Goal: Task Accomplishment & Management: Use online tool/utility

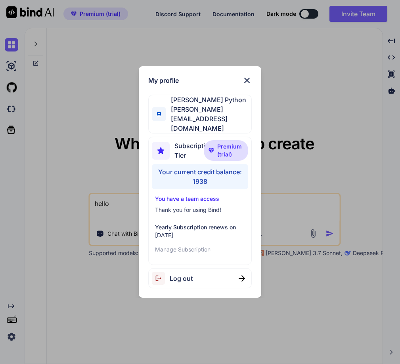
click at [177, 274] on span "Log out" at bounding box center [181, 279] width 23 height 10
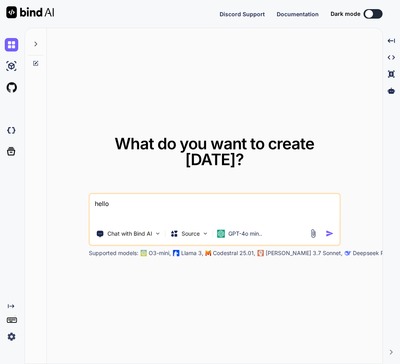
type textarea "x"
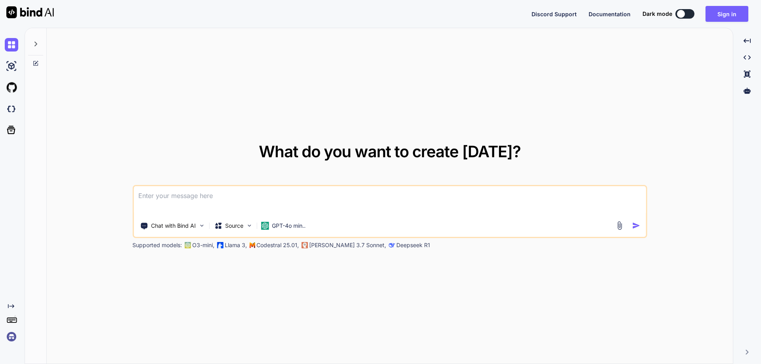
click at [14, 337] on img at bounding box center [11, 336] width 13 height 13
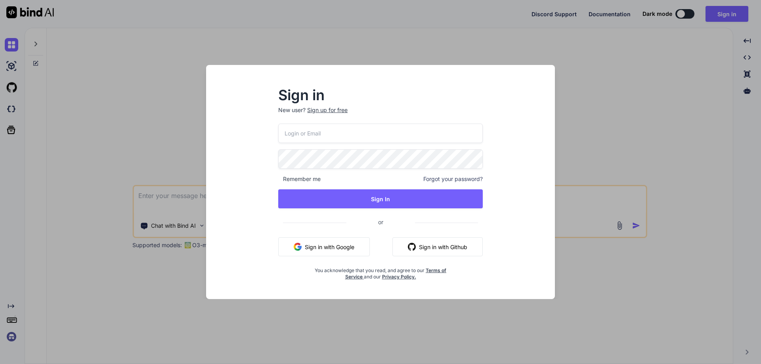
click at [315, 244] on button "Sign in with Google" at bounding box center [324, 246] width 92 height 19
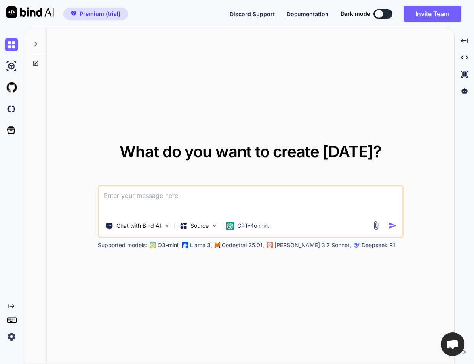
click at [379, 227] on img at bounding box center [376, 225] width 9 height 9
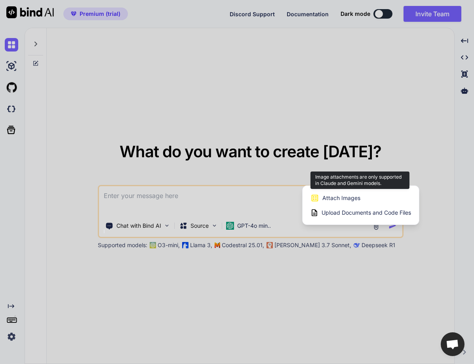
click at [355, 194] on span "Attach Images" at bounding box center [341, 198] width 38 height 8
click at [330, 204] on div "Attach Images Image attachments are only supported in Claude and Gemini models." at bounding box center [361, 198] width 101 height 15
click at [341, 197] on span "Attach Images" at bounding box center [341, 198] width 38 height 8
click at [337, 194] on span "Attach Images" at bounding box center [341, 198] width 38 height 8
click at [335, 194] on span "Attach Images" at bounding box center [341, 198] width 38 height 8
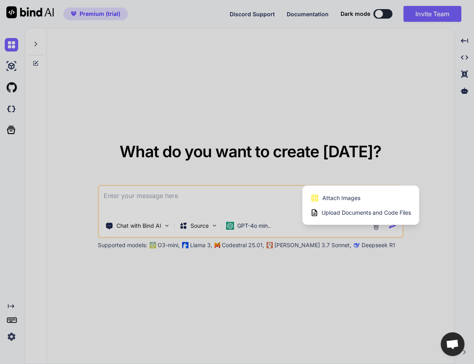
click at [250, 110] on div at bounding box center [237, 182] width 474 height 364
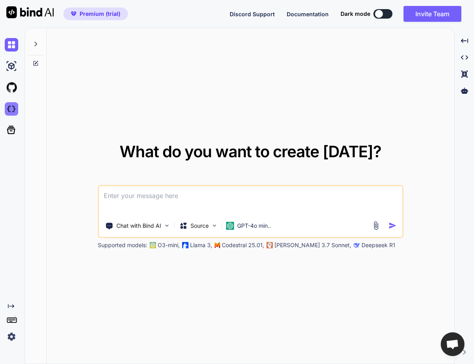
click at [10, 107] on img at bounding box center [11, 108] width 13 height 13
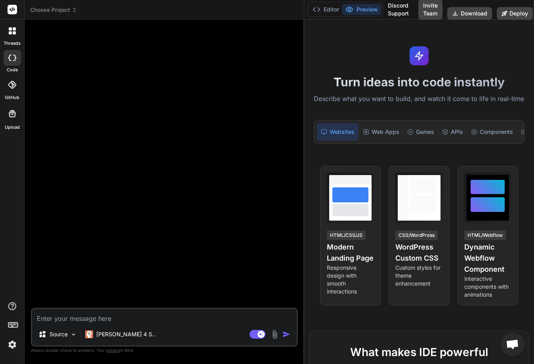
drag, startPoint x: 192, startPoint y: 135, endPoint x: 361, endPoint y: 134, distance: 169.1
click at [361, 134] on div "Choose Project Created with Pixso. Bind AI Web Search Created with Pixso. Code …" at bounding box center [279, 182] width 509 height 364
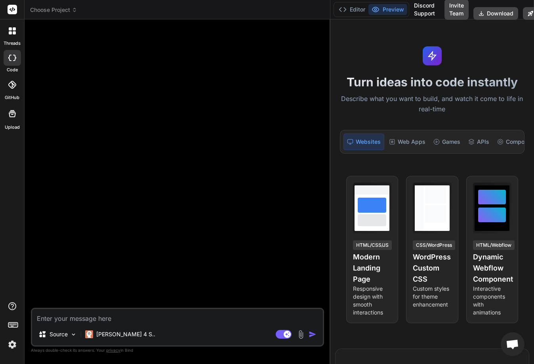
click at [297, 333] on img at bounding box center [300, 334] width 9 height 9
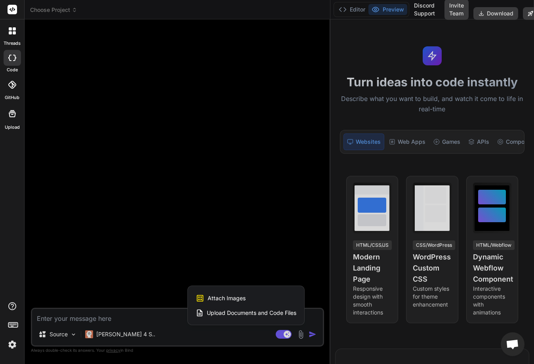
click at [233, 298] on span "Attach Images" at bounding box center [227, 298] width 38 height 8
type textarea "x"
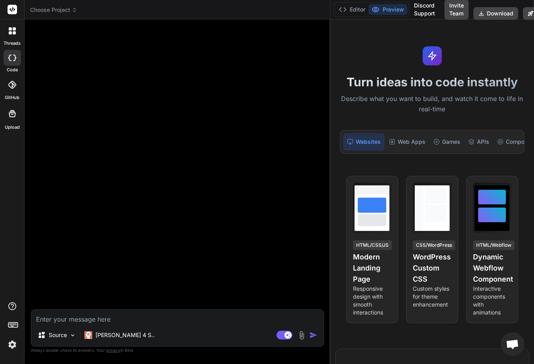
type input "C:\fakepath\Screenshot-2025-09-06-at-00.38.24.jpg"
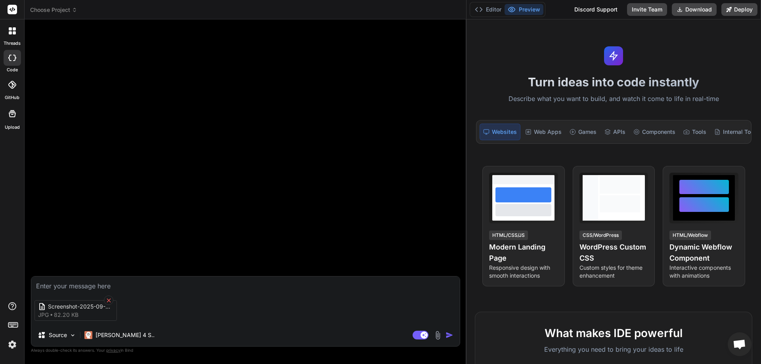
click at [109, 303] on div at bounding box center [109, 300] width 10 height 10
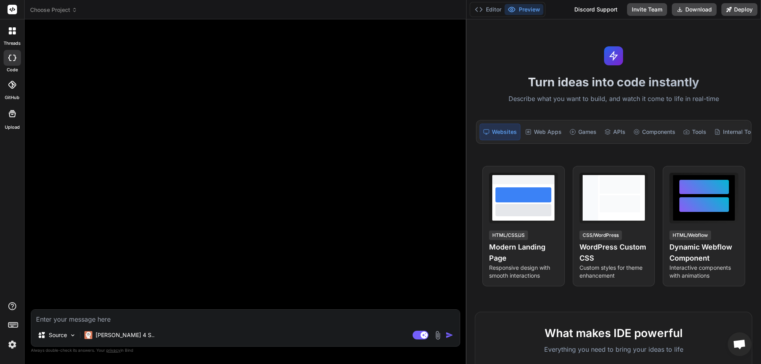
type textarea "x"
